Goal: Task Accomplishment & Management: Manage account settings

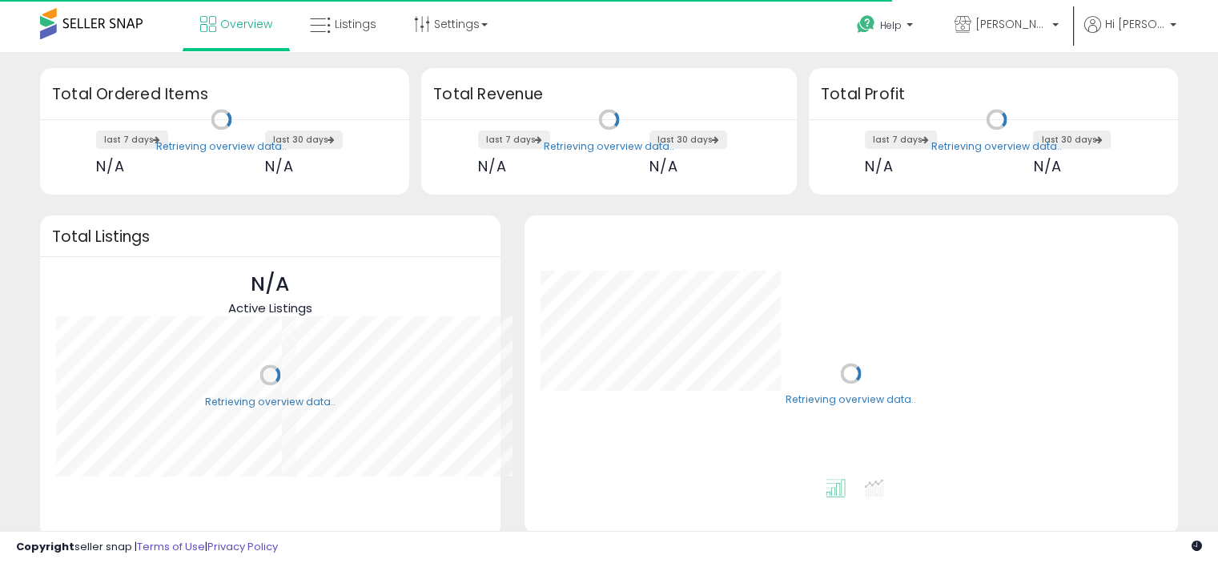
click at [346, 22] on span "Listings" at bounding box center [356, 24] width 42 height 16
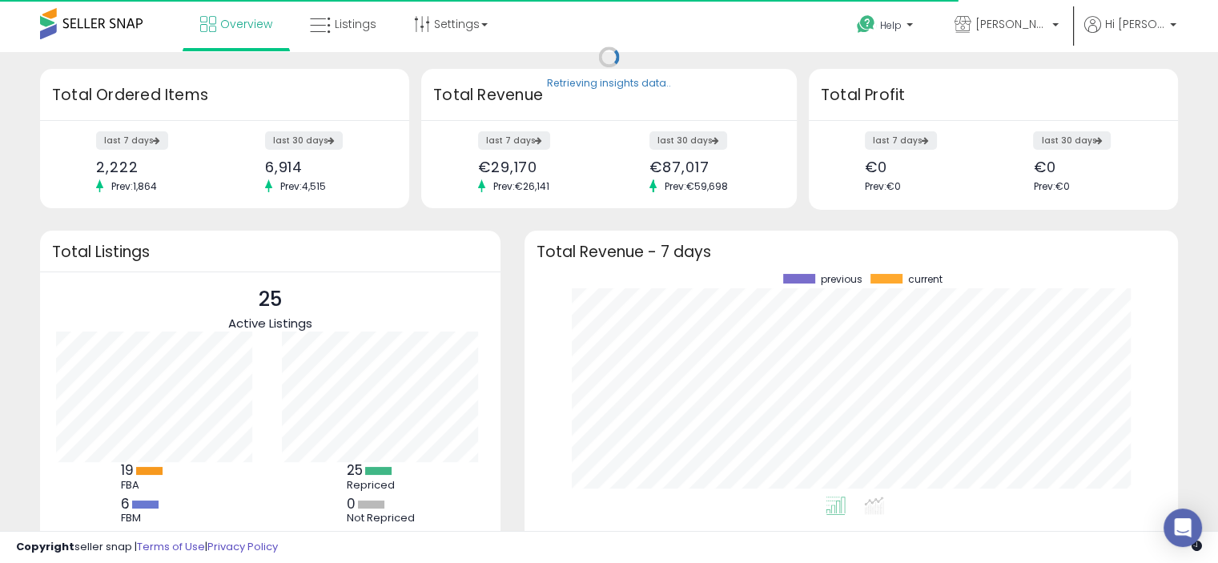
scroll to position [222, 621]
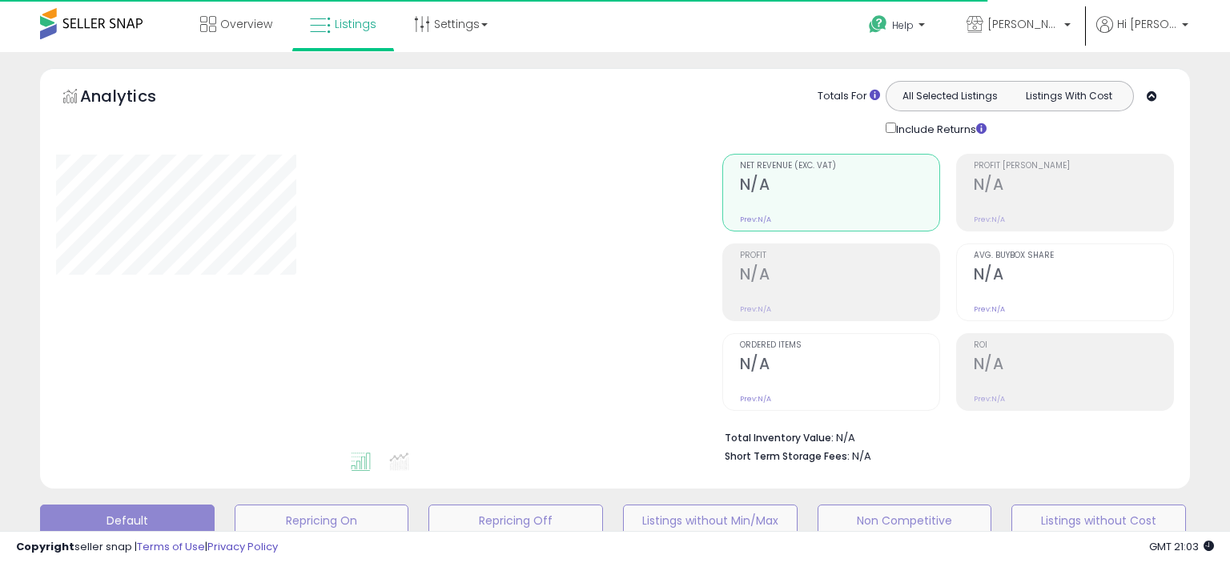
click at [578, 15] on div "Overview Listings Settings" at bounding box center [394, 34] width 812 height 68
click at [576, 30] on div "Overview Listings Settings" at bounding box center [394, 34] width 812 height 68
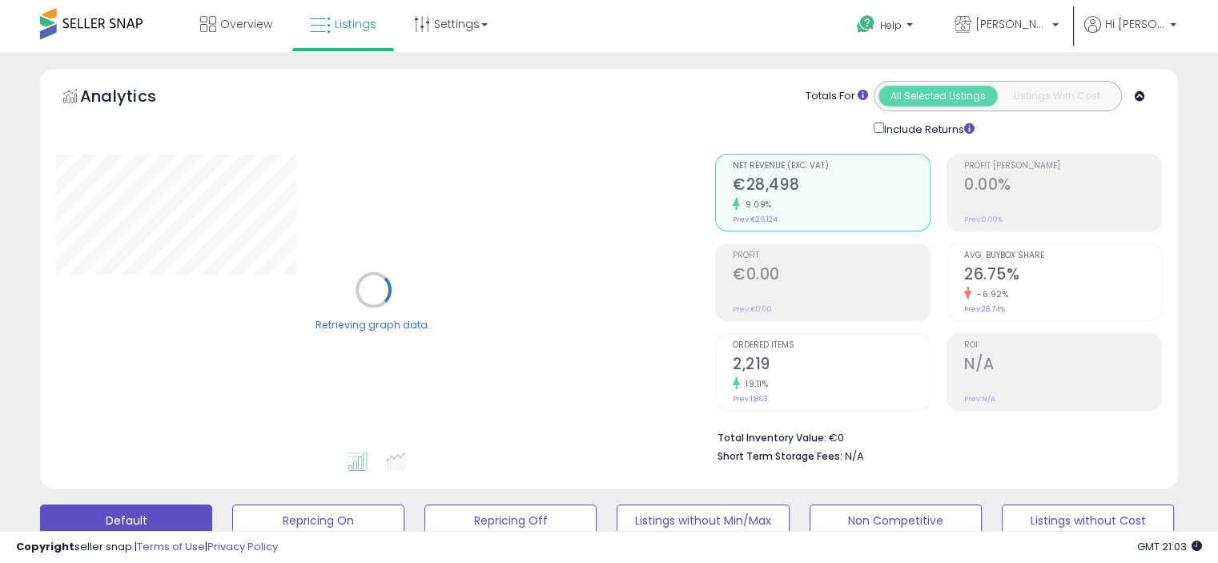
click at [575, 32] on div "Overview Listings Settings" at bounding box center [390, 34] width 804 height 68
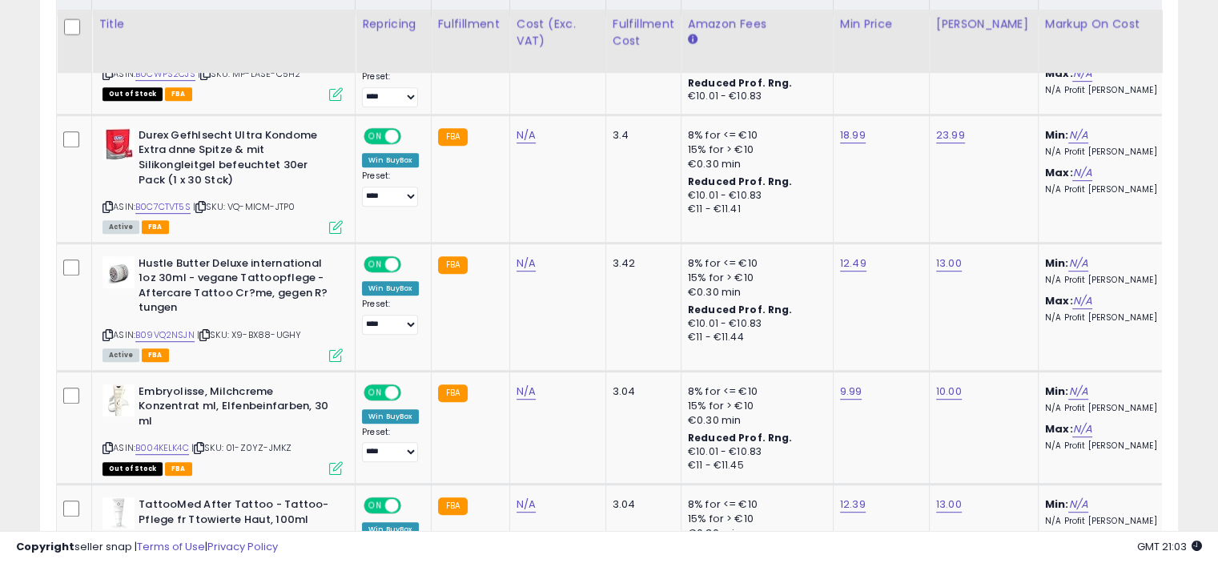
scroll to position [833, 0]
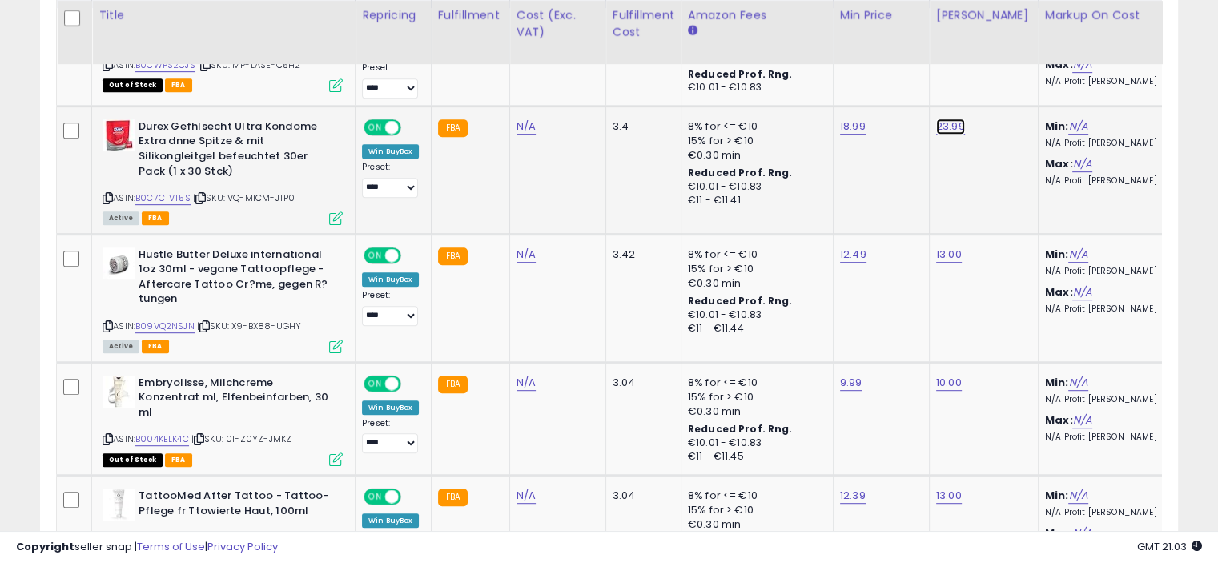
click at [950, 35] on link "23.99" at bounding box center [949, 27] width 26 height 16
type input "*"
type input "*****"
click button "submit" at bounding box center [990, 86] width 27 height 24
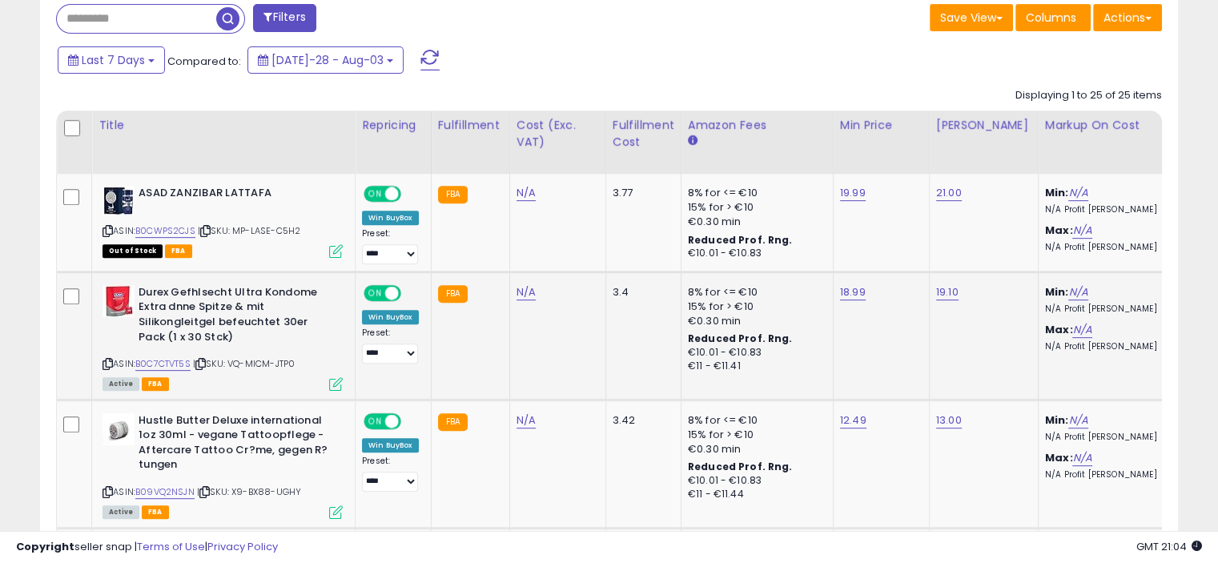
scroll to position [0, 0]
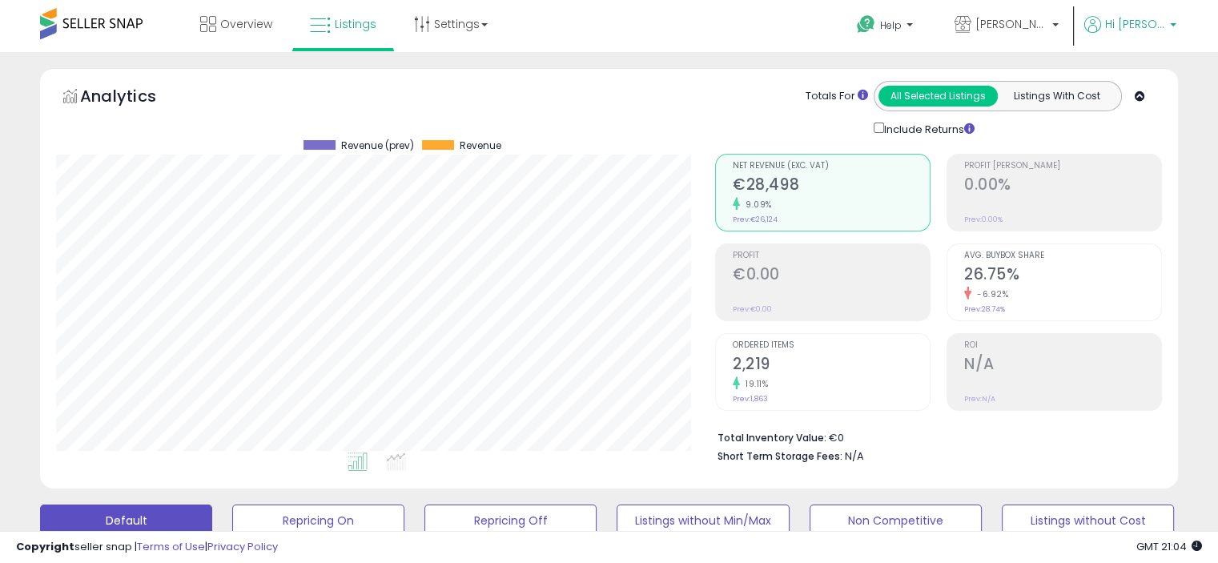
click at [1170, 23] on b at bounding box center [1173, 28] width 6 height 11
click at [1144, 166] on link "Logout" at bounding box center [1140, 169] width 35 height 15
